Goal: Book appointment/travel/reservation

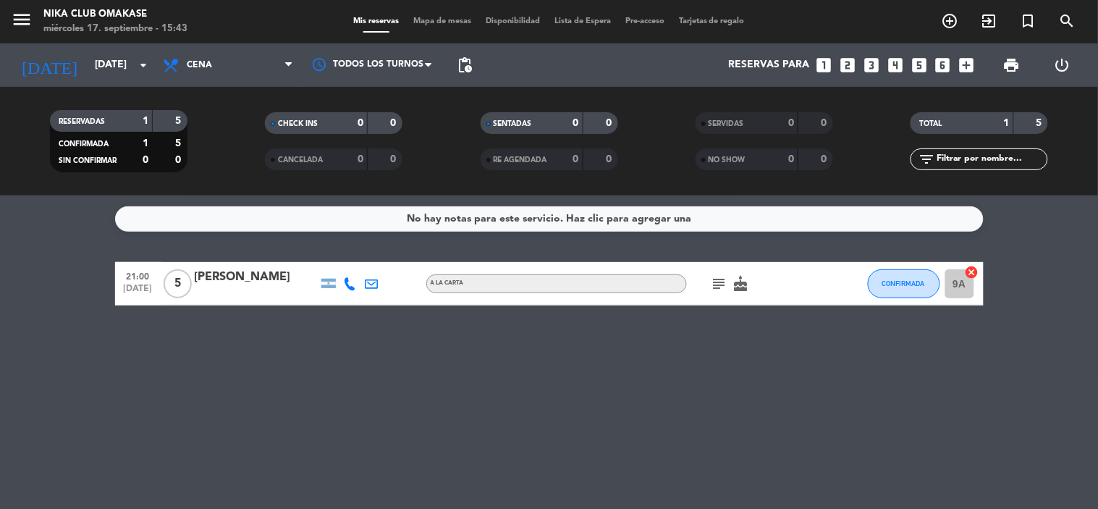
click at [662, 204] on div "No hay notas para este servicio. Haz clic para agregar una 21:00 [DATE] 5 Victo…" at bounding box center [549, 351] width 1098 height 313
click at [88, 62] on input "[DATE]" at bounding box center [156, 65] width 137 height 26
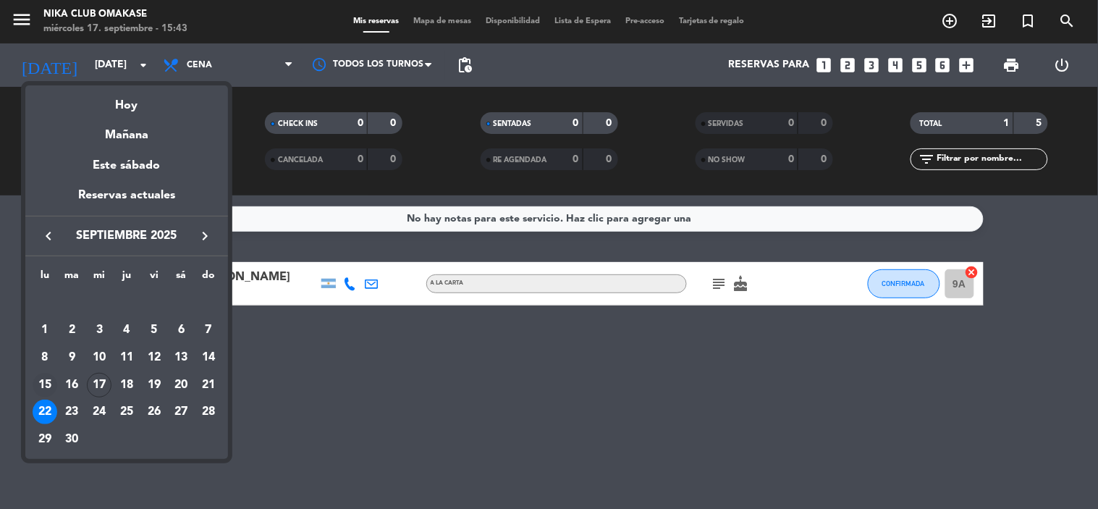
click at [48, 381] on div "15" at bounding box center [45, 385] width 25 height 25
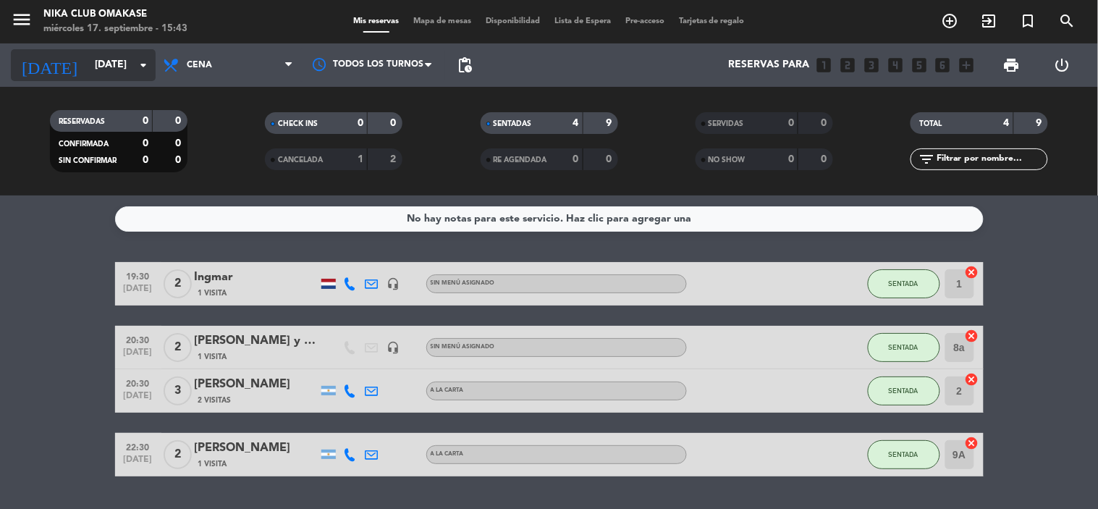
click at [98, 67] on input "[DATE]" at bounding box center [156, 65] width 137 height 26
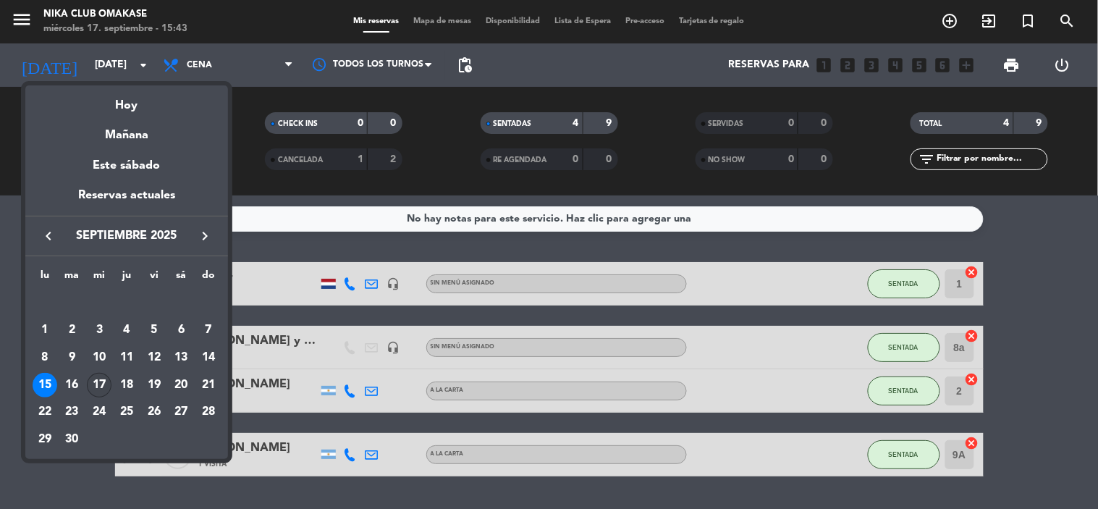
click at [99, 386] on div "17" at bounding box center [99, 385] width 25 height 25
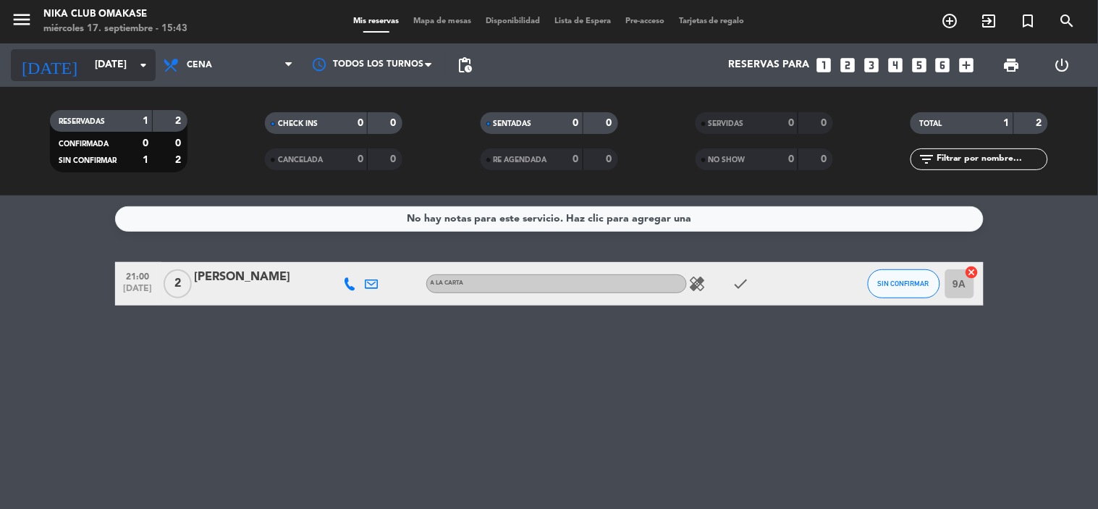
click at [88, 62] on input "[DATE]" at bounding box center [156, 65] width 137 height 26
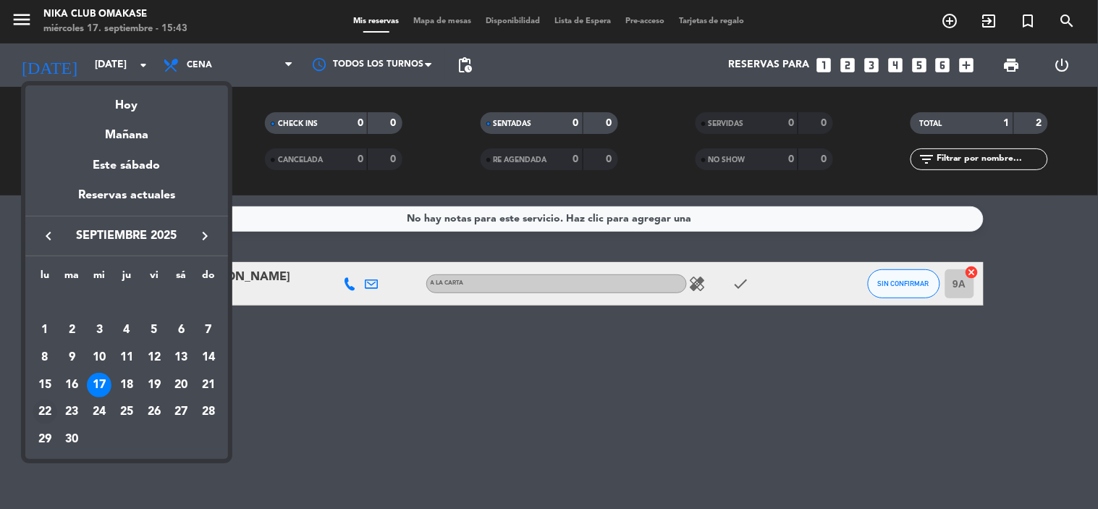
click at [40, 411] on div "22" at bounding box center [45, 411] width 25 height 25
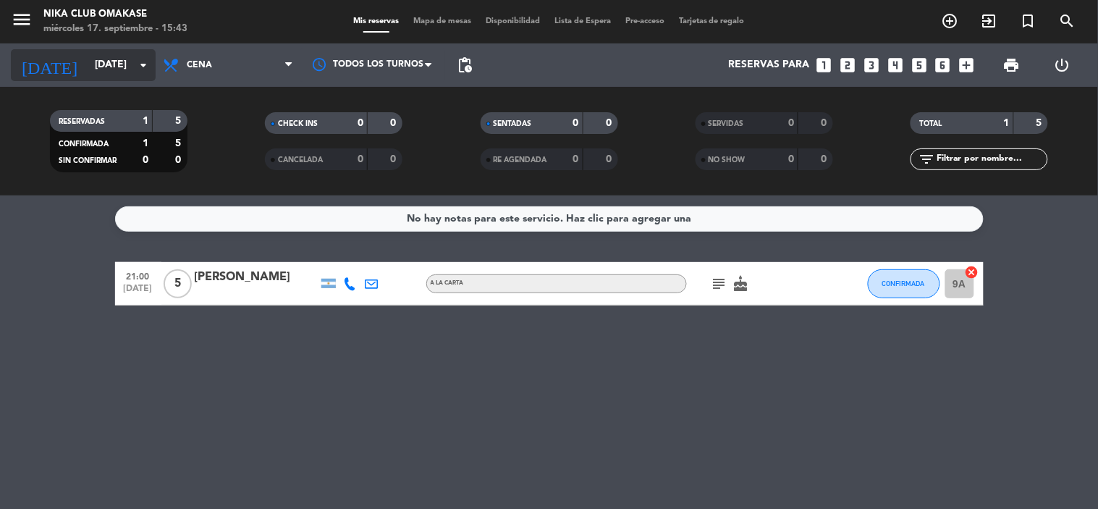
click at [90, 58] on input "[DATE]" at bounding box center [156, 65] width 137 height 26
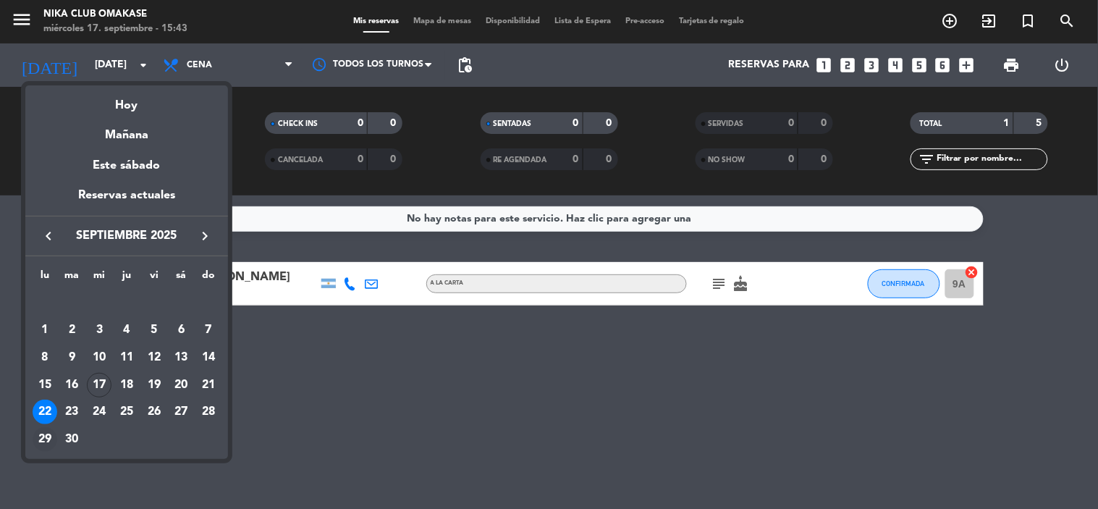
click at [51, 433] on div "29" at bounding box center [45, 439] width 25 height 25
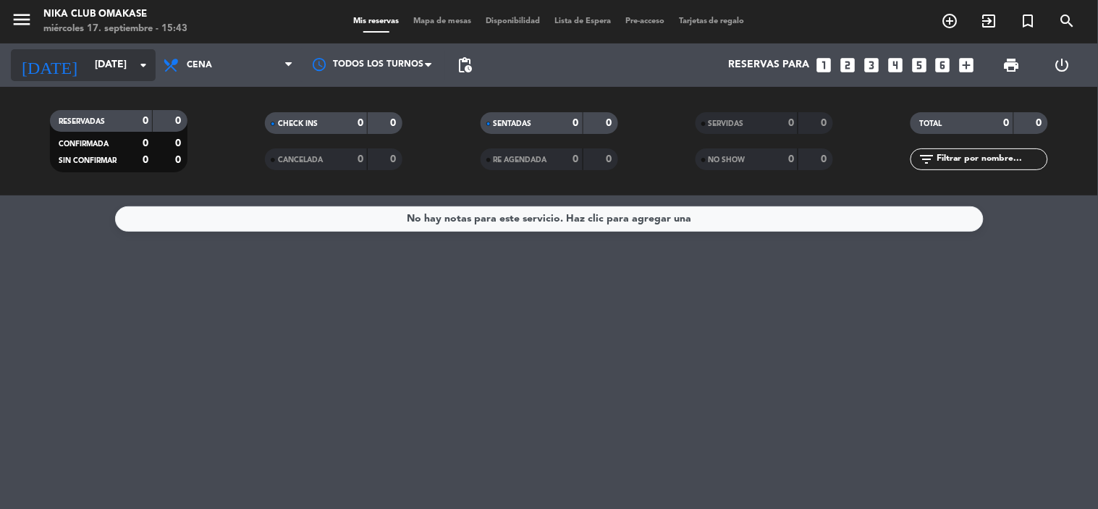
click at [102, 72] on input "[DATE]" at bounding box center [156, 65] width 137 height 26
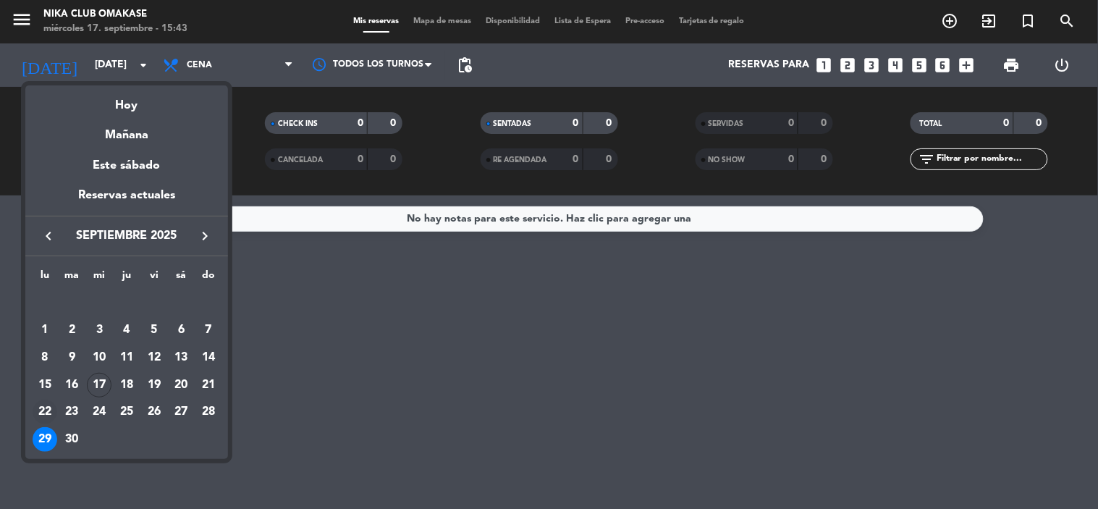
click at [41, 410] on div "22" at bounding box center [45, 411] width 25 height 25
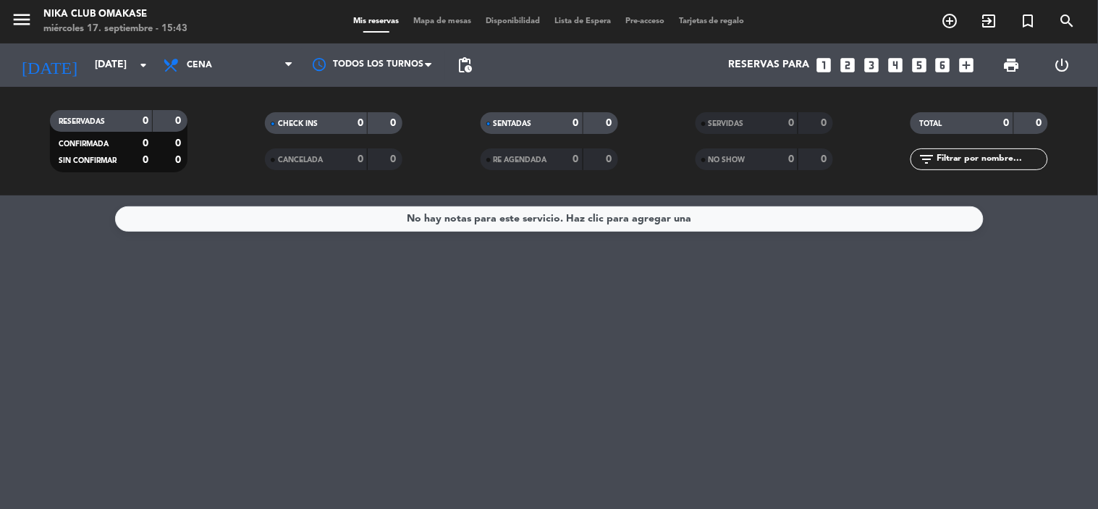
type input "[DATE]"
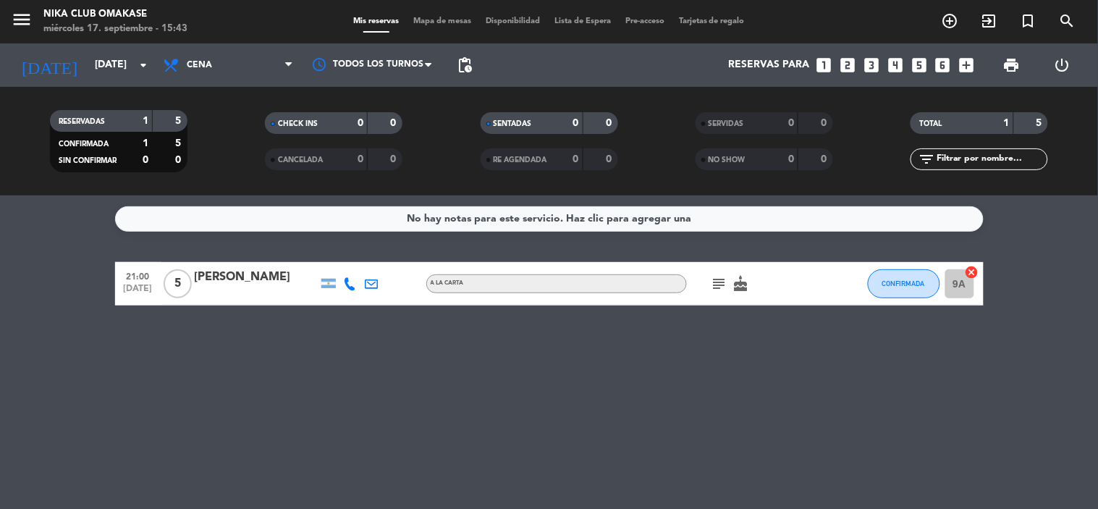
click at [603, 212] on div "No hay notas para este servicio. Haz clic para agregar una" at bounding box center [549, 219] width 284 height 17
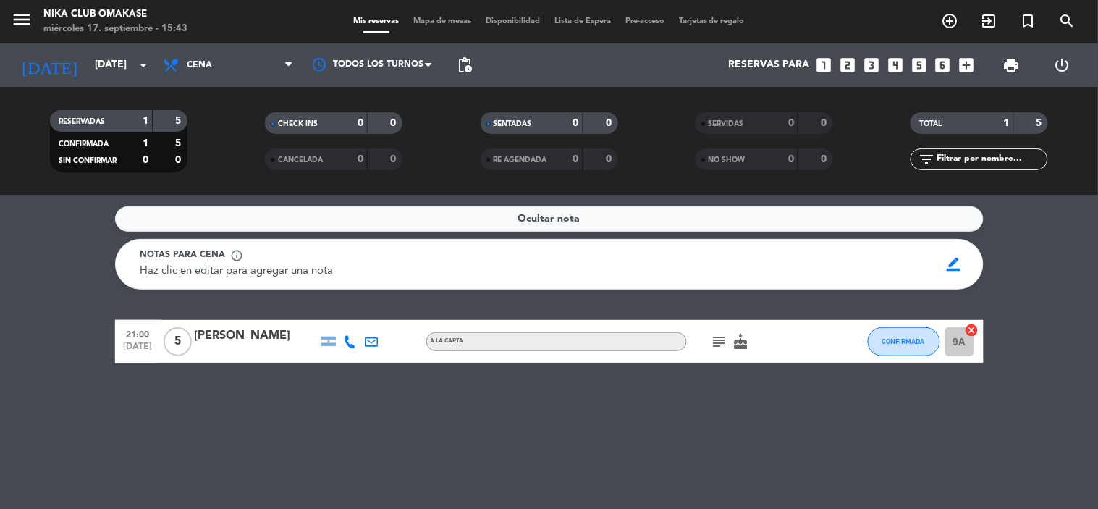
click at [603, 22] on span "Lista de Espera" at bounding box center [582, 21] width 71 height 8
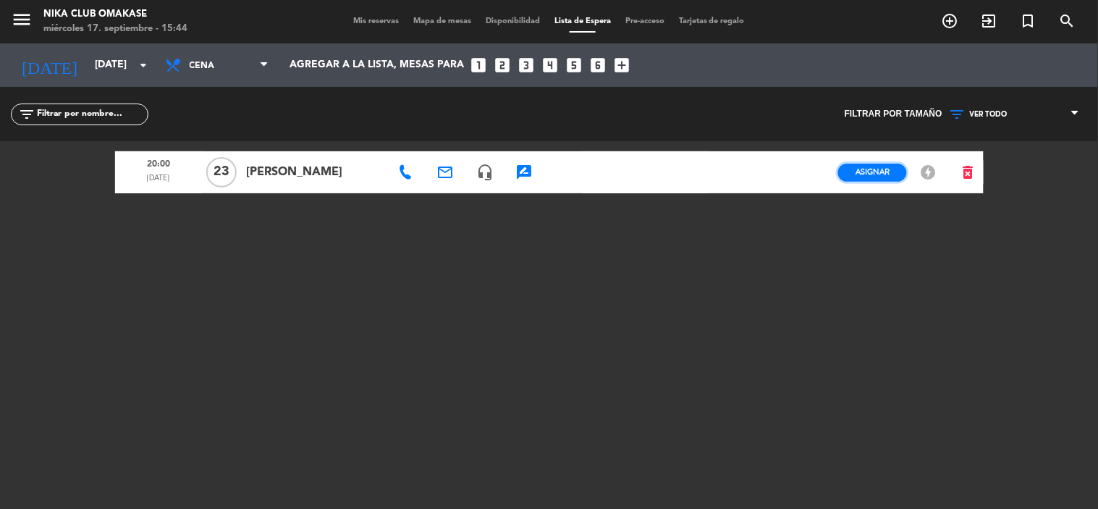
click at [900, 170] on button "Asignar" at bounding box center [872, 173] width 69 height 18
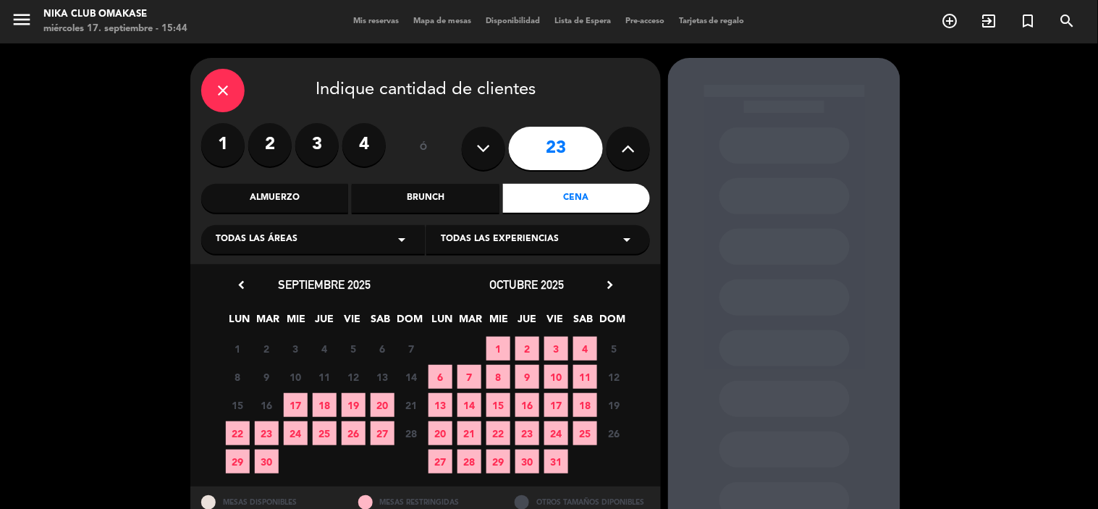
click at [562, 153] on input "23" at bounding box center [556, 148] width 94 height 43
click at [557, 145] on input "23" at bounding box center [556, 148] width 94 height 43
click at [559, 193] on div "Cena" at bounding box center [576, 198] width 147 height 29
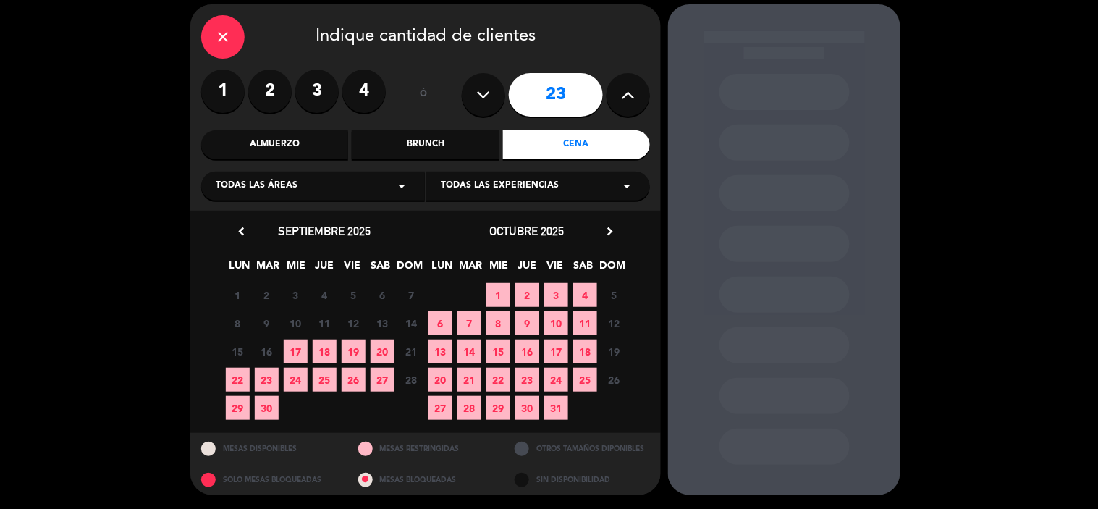
click at [240, 373] on span "22" at bounding box center [238, 380] width 24 height 24
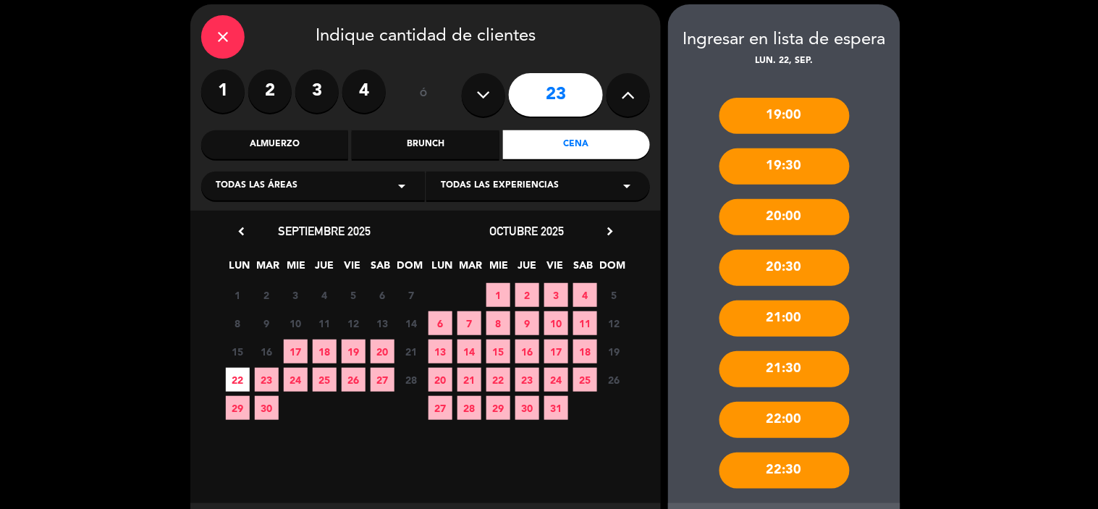
click at [747, 212] on div "20:00" at bounding box center [784, 217] width 130 height 36
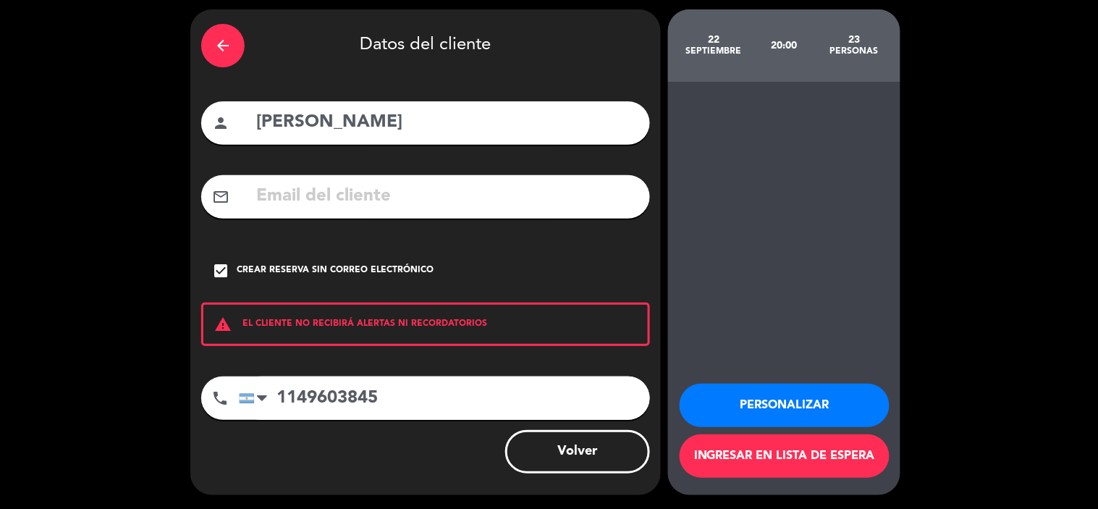
click at [822, 384] on button "Personalizar" at bounding box center [784, 405] width 210 height 43
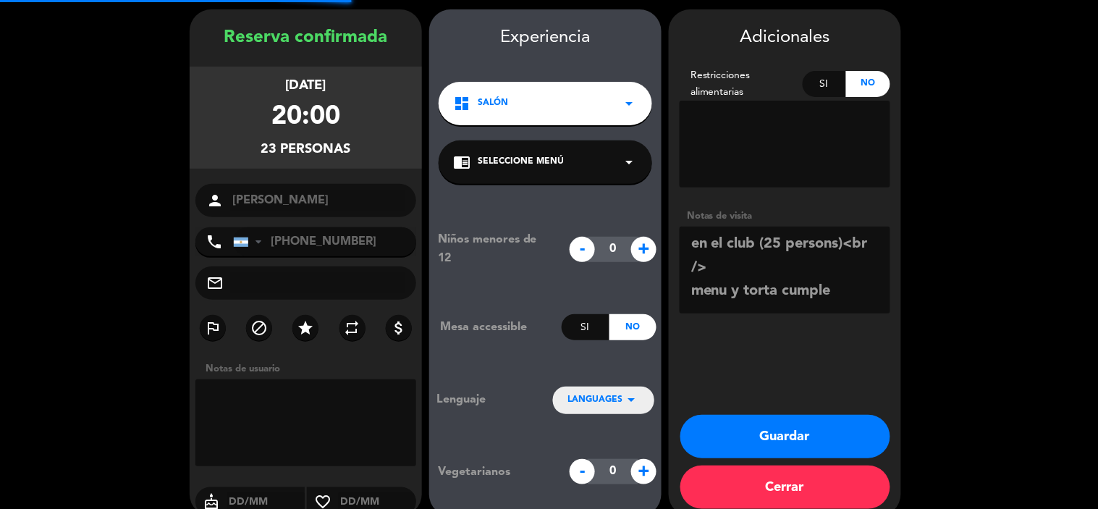
scroll to position [58, 0]
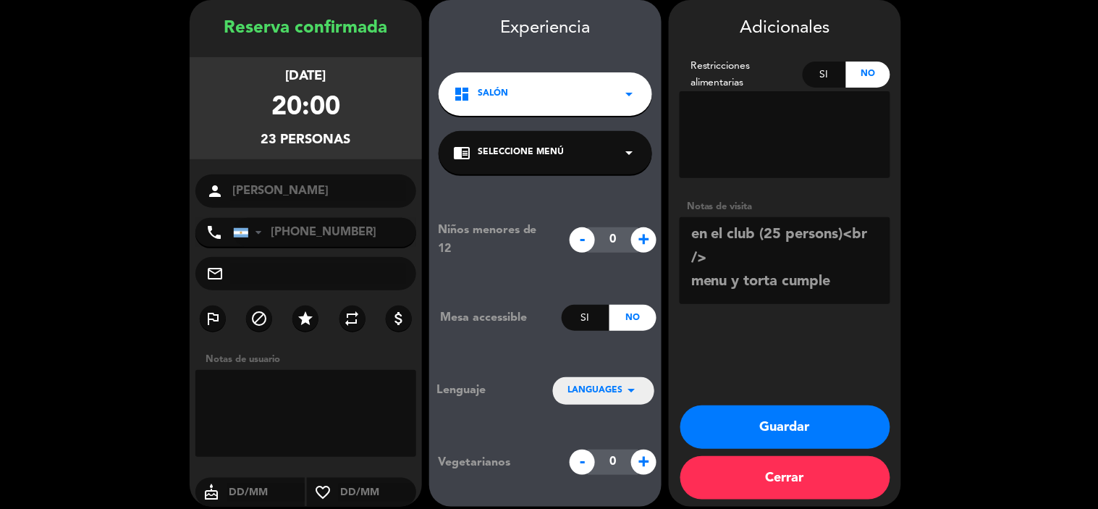
click at [612, 109] on div "dashboard Salón arrow_drop_down" at bounding box center [544, 93] width 213 height 43
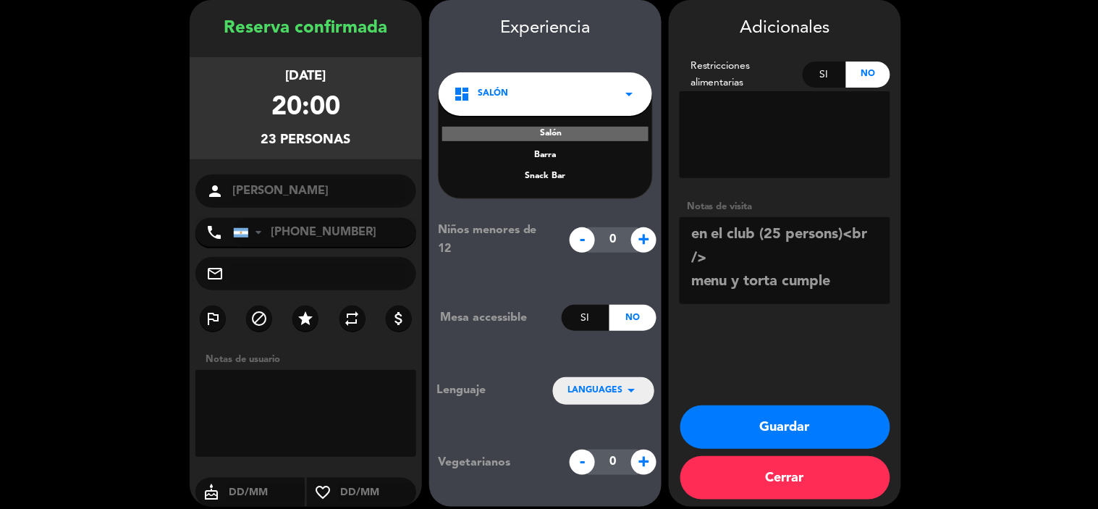
click at [550, 152] on div "Barra" at bounding box center [545, 155] width 185 height 14
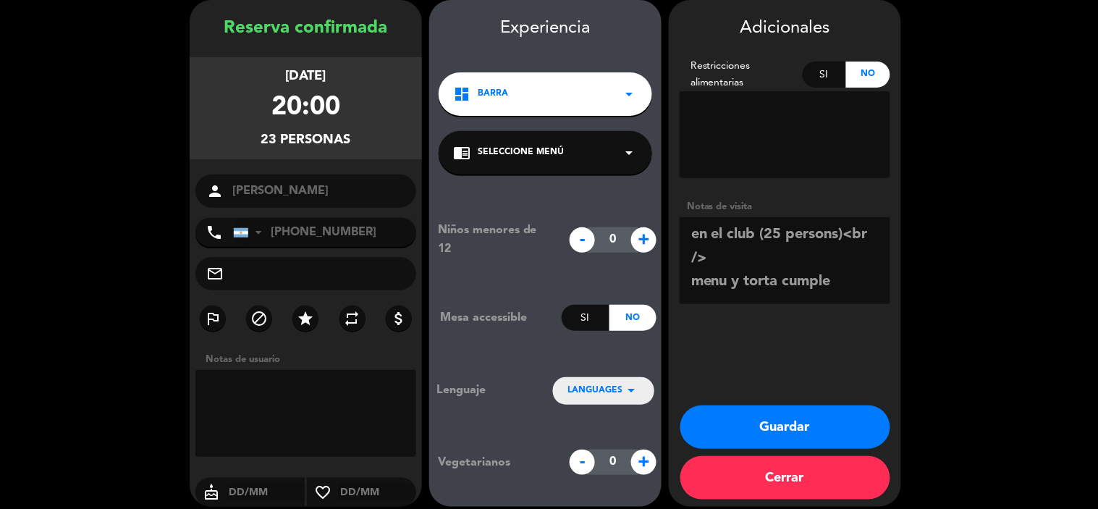
scroll to position [69, 0]
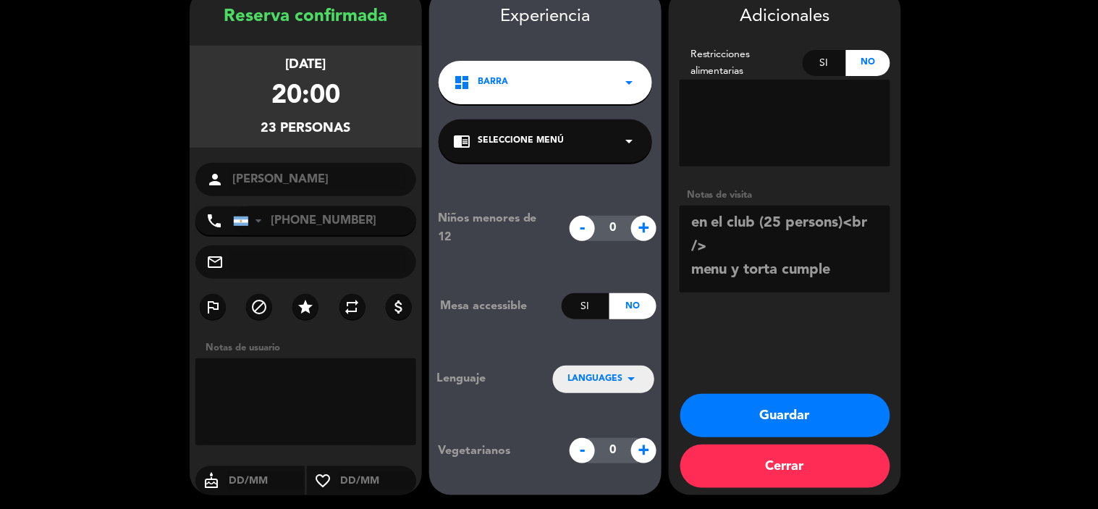
click at [250, 475] on input "text" at bounding box center [265, 481] width 77 height 18
type input "22/09"
click at [748, 233] on textarea at bounding box center [784, 249] width 211 height 87
click at [732, 243] on textarea at bounding box center [784, 249] width 211 height 87
type textarea "en el club (25 persons) menu y torta cumple"
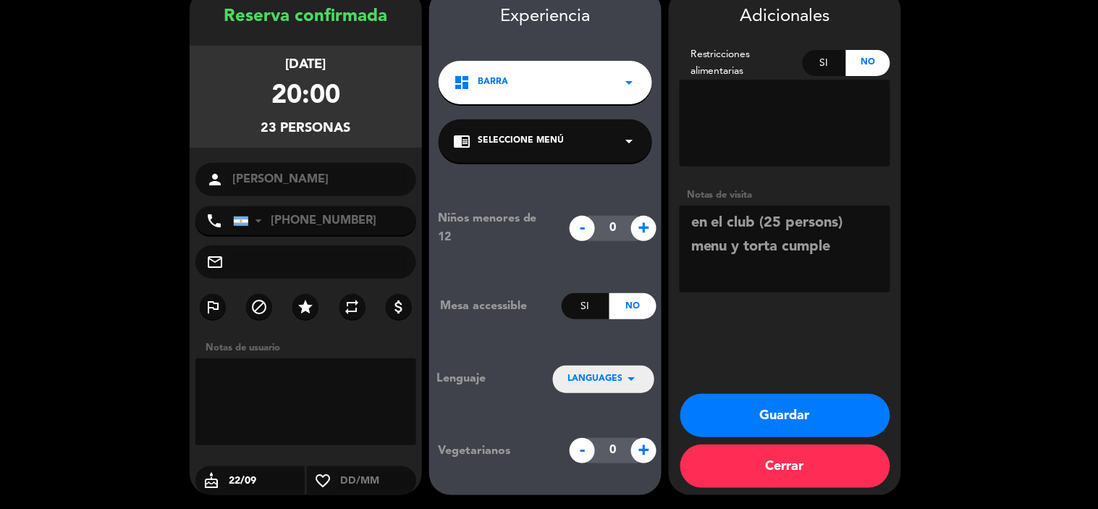
click at [797, 410] on button "Guardar" at bounding box center [785, 415] width 210 height 43
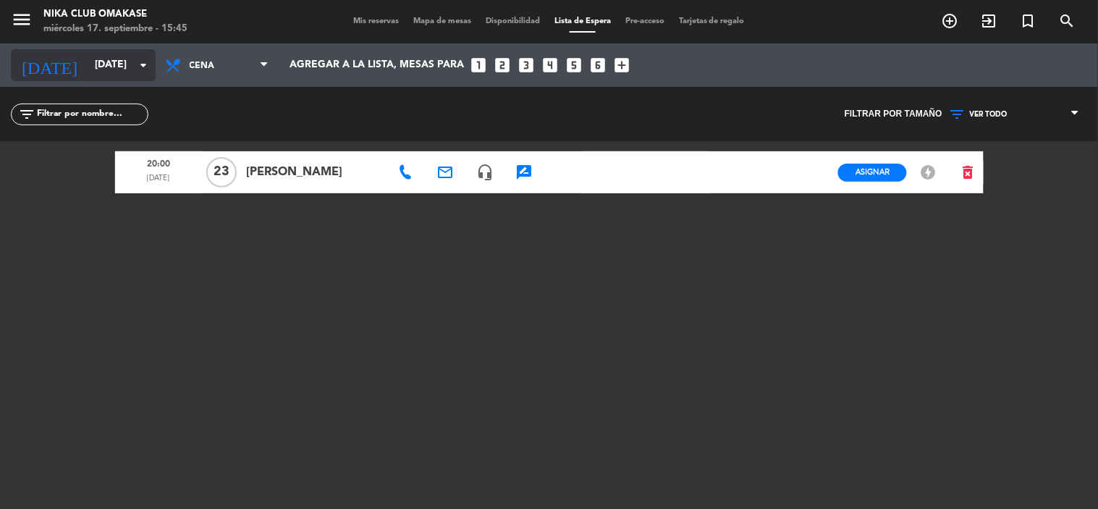
click at [122, 54] on input "[DATE]" at bounding box center [156, 65] width 137 height 26
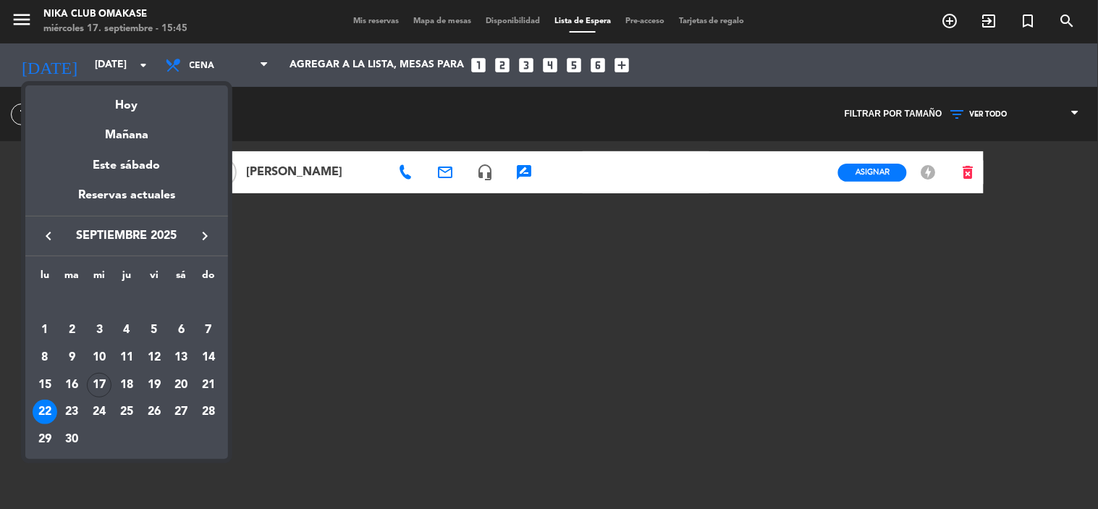
click at [46, 409] on div "22" at bounding box center [45, 411] width 25 height 25
